Goal: Use online tool/utility

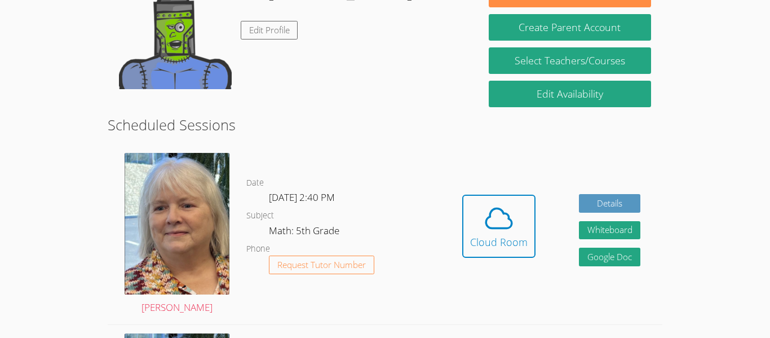
scroll to position [208, 0]
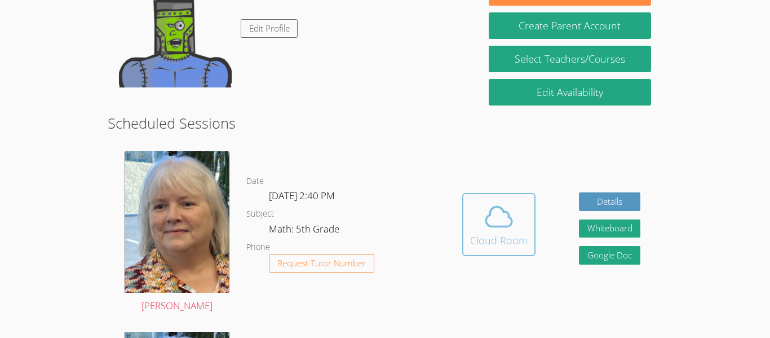
click at [491, 220] on icon at bounding box center [499, 217] width 32 height 32
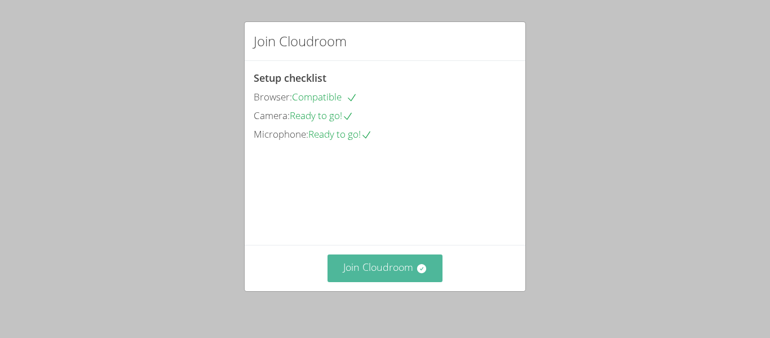
click at [421, 263] on icon at bounding box center [421, 268] width 11 height 11
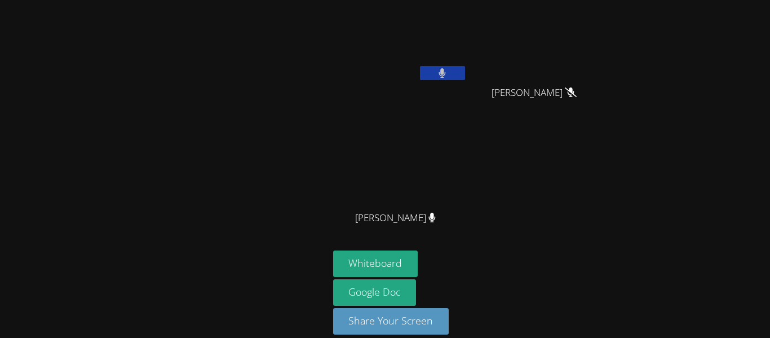
click at [447, 79] on button at bounding box center [442, 73] width 45 height 14
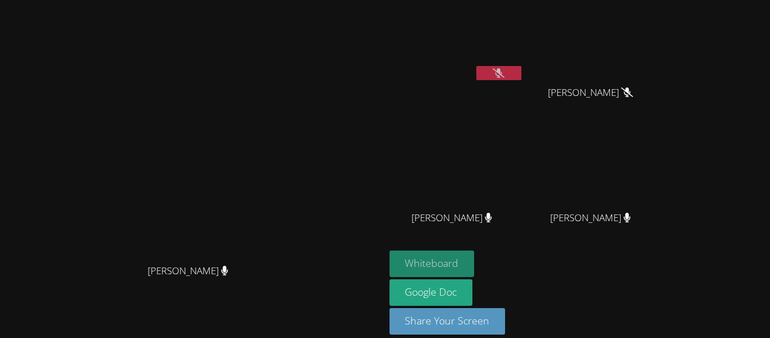
click at [475, 259] on button "Whiteboard" at bounding box center [432, 263] width 85 height 26
